Goal: Communication & Community: Answer question/provide support

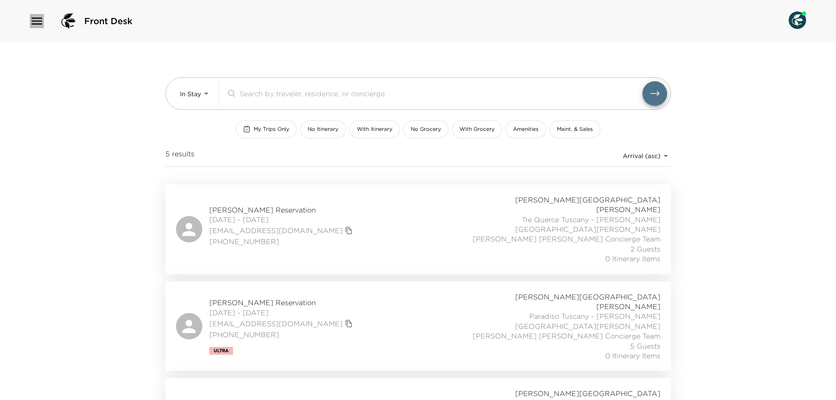
click at [34, 22] on icon "button" at bounding box center [37, 21] width 11 height 7
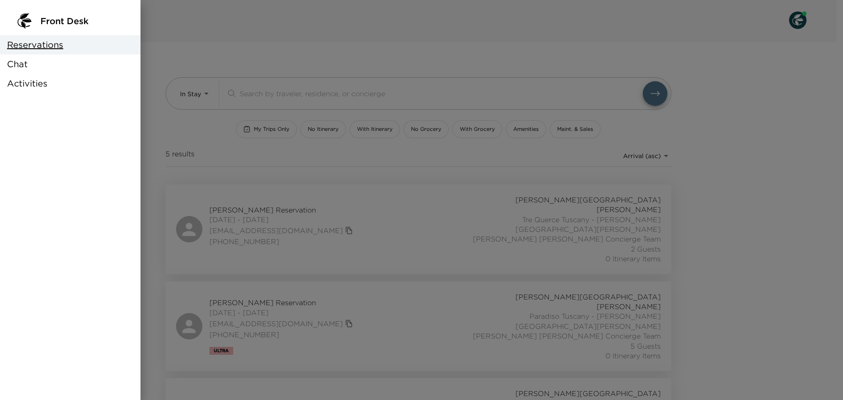
click at [48, 70] on div "Chat" at bounding box center [70, 63] width 140 height 19
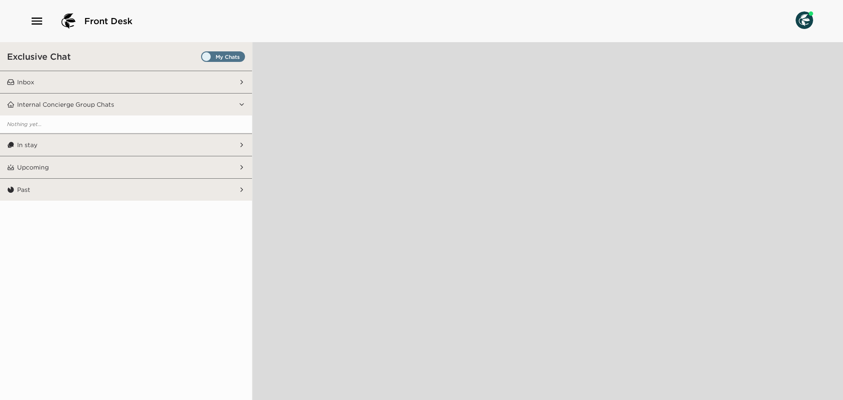
click at [235, 57] on span "Set all destinations" at bounding box center [223, 59] width 44 height 11
click at [203, 58] on input "Set all destinations" at bounding box center [203, 58] width 0 height 0
click at [209, 83] on button "Inbox" at bounding box center [126, 82] width 224 height 22
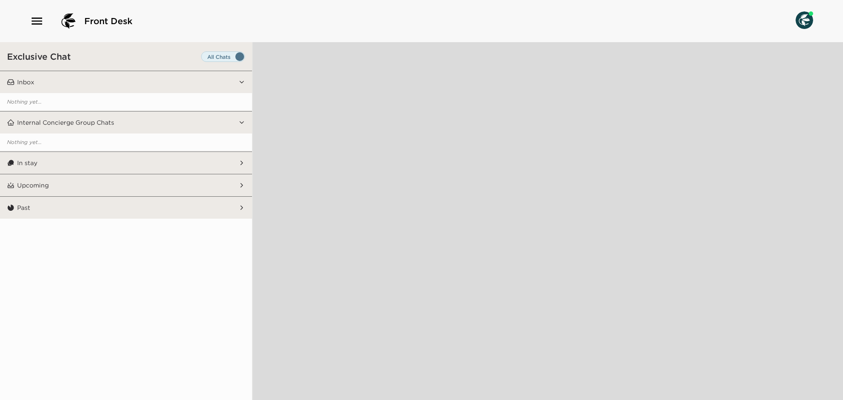
click at [197, 162] on button "In stay" at bounding box center [126, 163] width 224 height 22
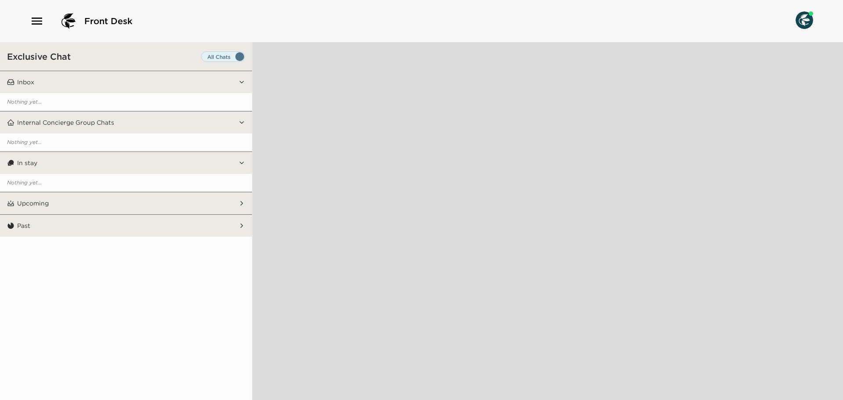
click at [126, 166] on button "In stay" at bounding box center [126, 163] width 224 height 22
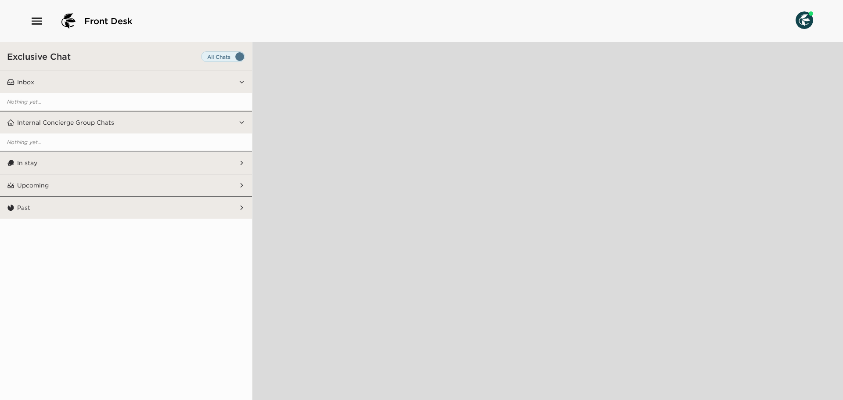
click at [125, 171] on button "In stay" at bounding box center [126, 163] width 224 height 22
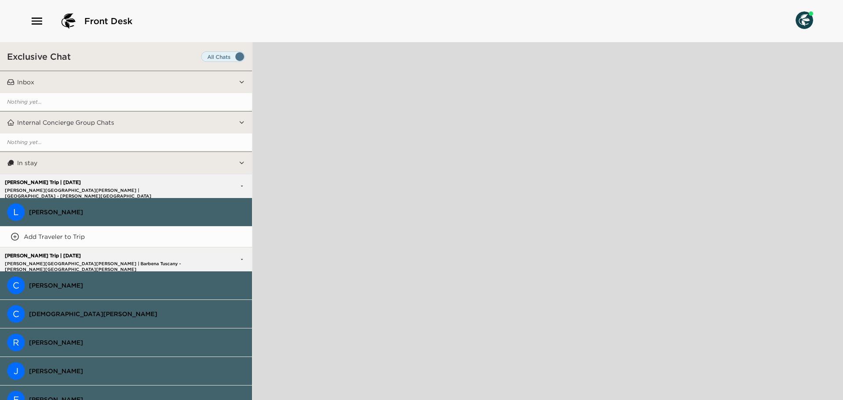
click at [105, 214] on span "[PERSON_NAME]" at bounding box center [137, 212] width 216 height 8
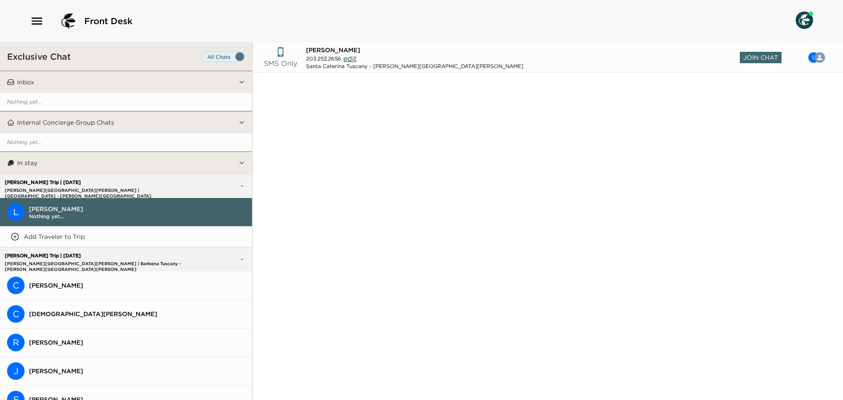
click at [73, 284] on span "[PERSON_NAME]" at bounding box center [137, 285] width 216 height 8
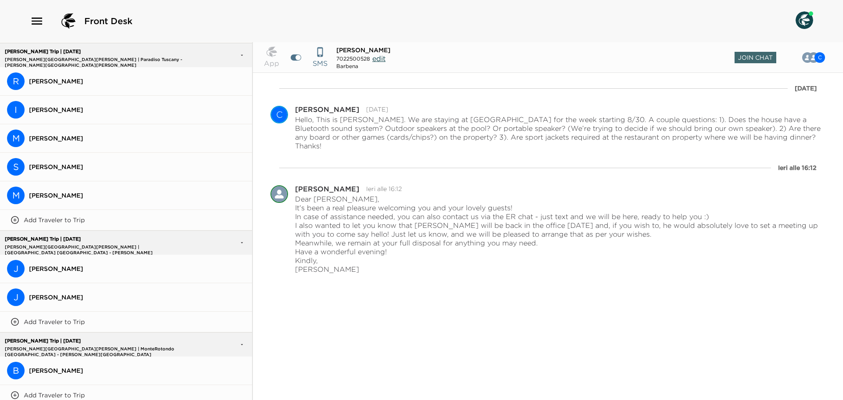
scroll to position [675, 0]
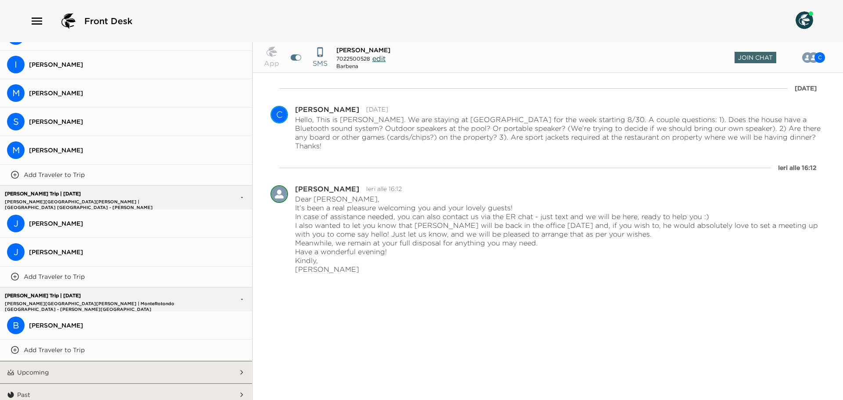
click at [85, 224] on button "J [PERSON_NAME]" at bounding box center [126, 223] width 252 height 29
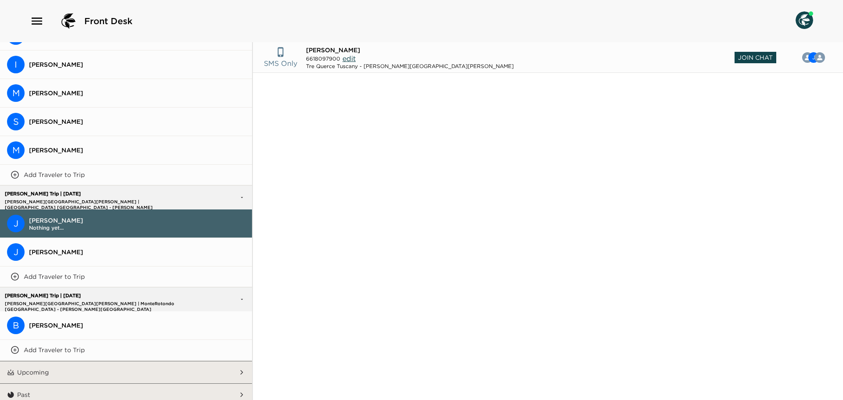
click at [737, 54] on span "Join Chat" at bounding box center [755, 57] width 42 height 11
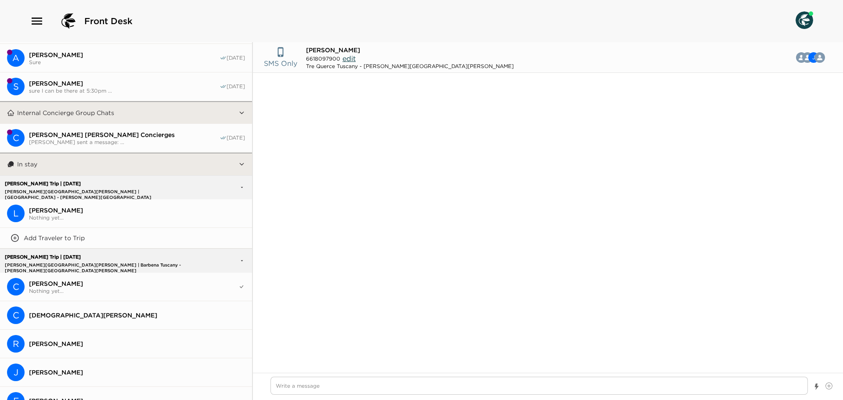
scroll to position [0, 0]
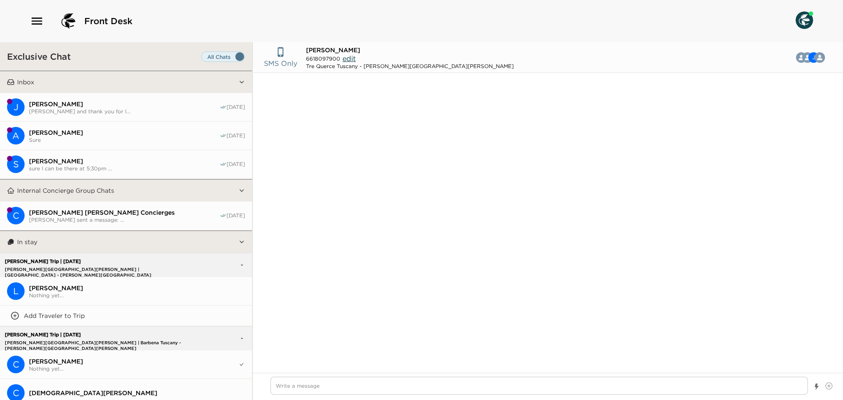
click at [89, 100] on span "[PERSON_NAME]" at bounding box center [124, 104] width 190 height 8
type textarea "x"
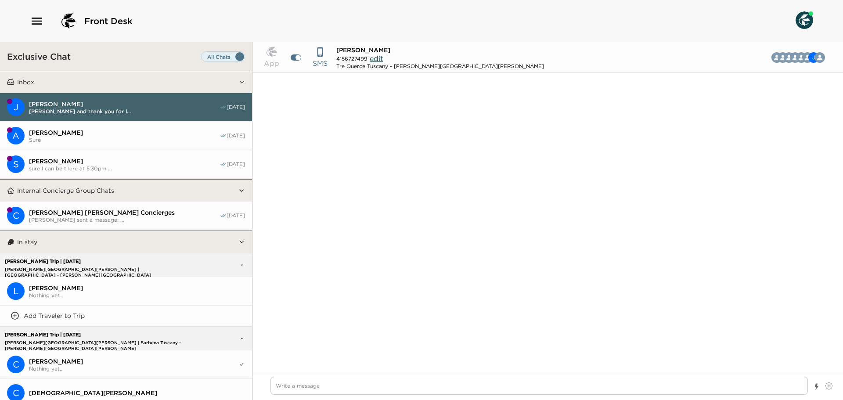
scroll to position [634, 0]
